Goal: Task Accomplishment & Management: Manage account settings

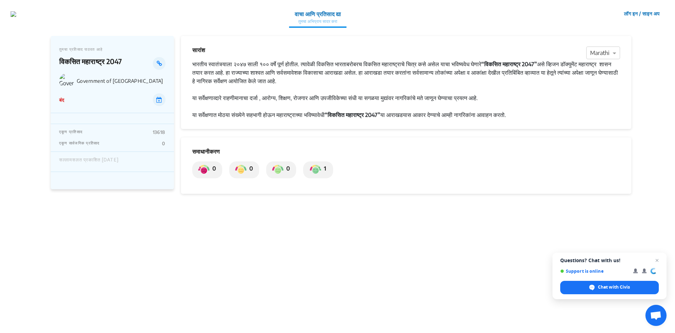
click at [203, 170] on img at bounding box center [203, 169] width 11 height 11
click at [215, 167] on p "0" at bounding box center [213, 169] width 6 height 11
click at [210, 167] on p "0" at bounding box center [213, 169] width 6 height 11
click at [626, 13] on button "लॉग इन / साइन अप" at bounding box center [642, 13] width 45 height 11
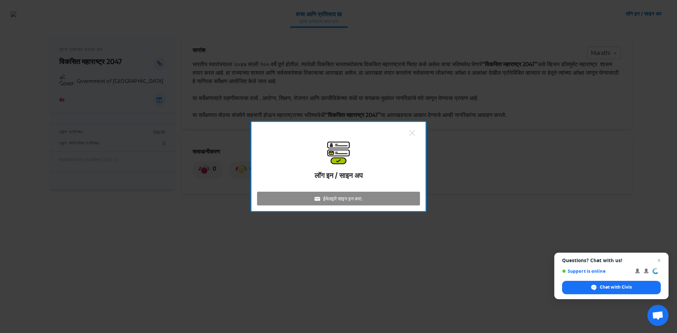
click at [327, 197] on p "ईमेलद्वारे साइन इन करा." at bounding box center [342, 198] width 39 height 7
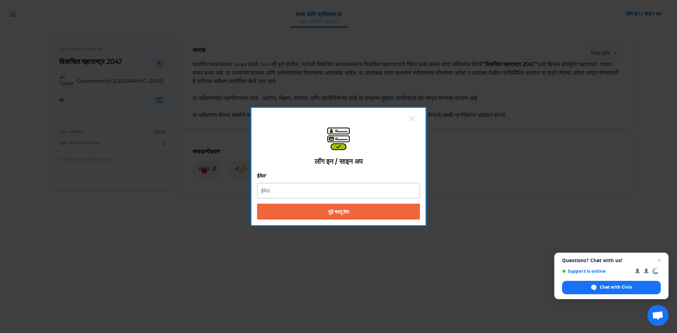
click at [418, 118] on div "लॉग इन / साइन अप ईमेल पुढे चालू ठेवा" at bounding box center [338, 167] width 174 height 118
click at [408, 119] on button at bounding box center [412, 117] width 10 height 9
click at [414, 118] on img at bounding box center [412, 119] width 6 height 6
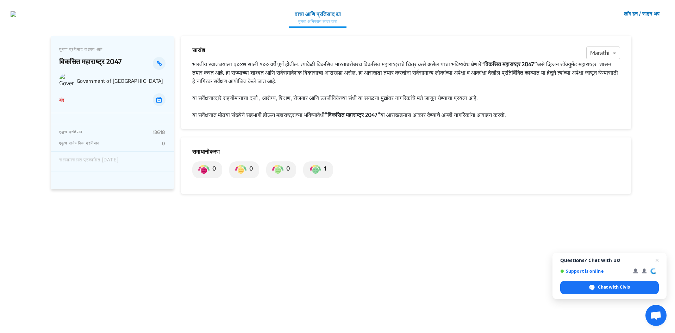
click at [329, 13] on p "वाचा आणि प्रतिसाद द्या" at bounding box center [318, 14] width 46 height 8
click at [318, 171] on img at bounding box center [315, 169] width 11 height 11
click at [325, 169] on p "1" at bounding box center [323, 169] width 5 height 11
